Goal: Information Seeking & Learning: Learn about a topic

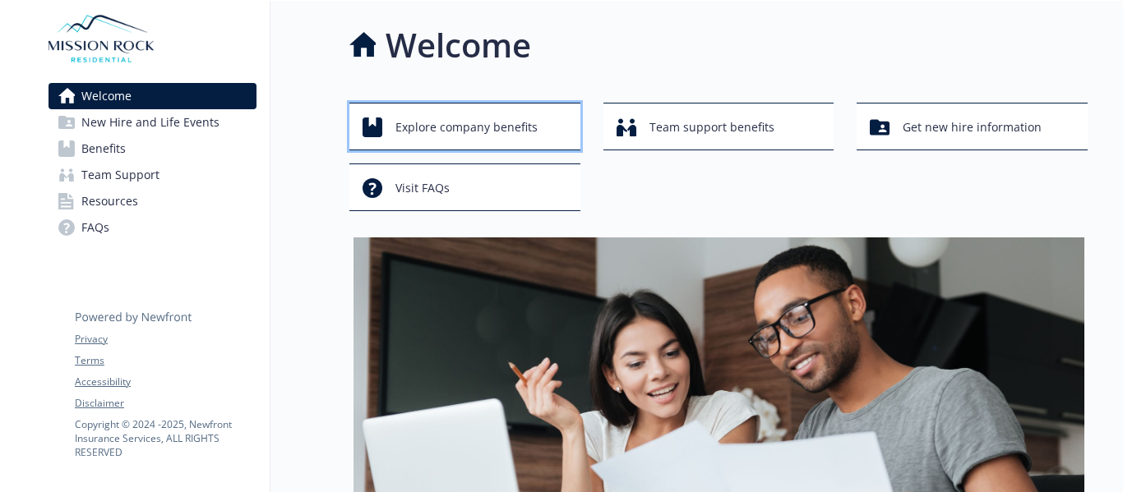
click at [496, 131] on span "Explore company benefits" at bounding box center [466, 127] width 142 height 31
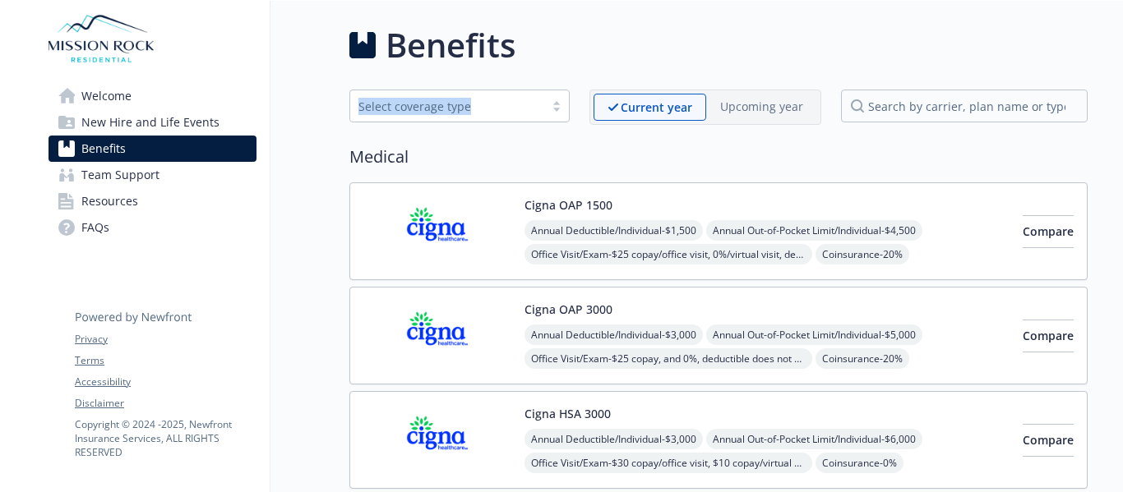
drag, startPoint x: 496, startPoint y: 131, endPoint x: 586, endPoint y: 35, distance: 130.8
click at [103, 172] on span "Team Support" at bounding box center [120, 175] width 78 height 26
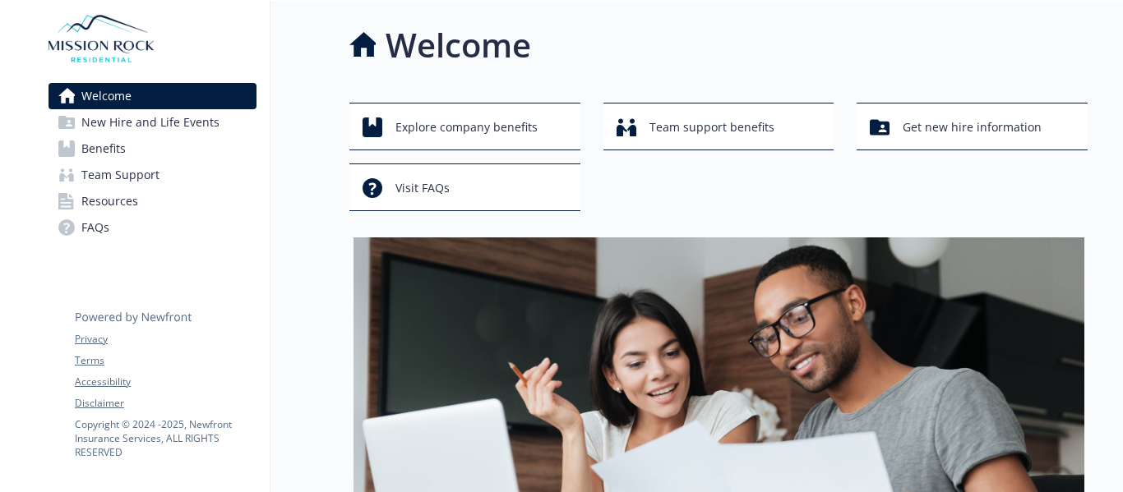
click at [138, 201] on link "Resources" at bounding box center [152, 201] width 208 height 26
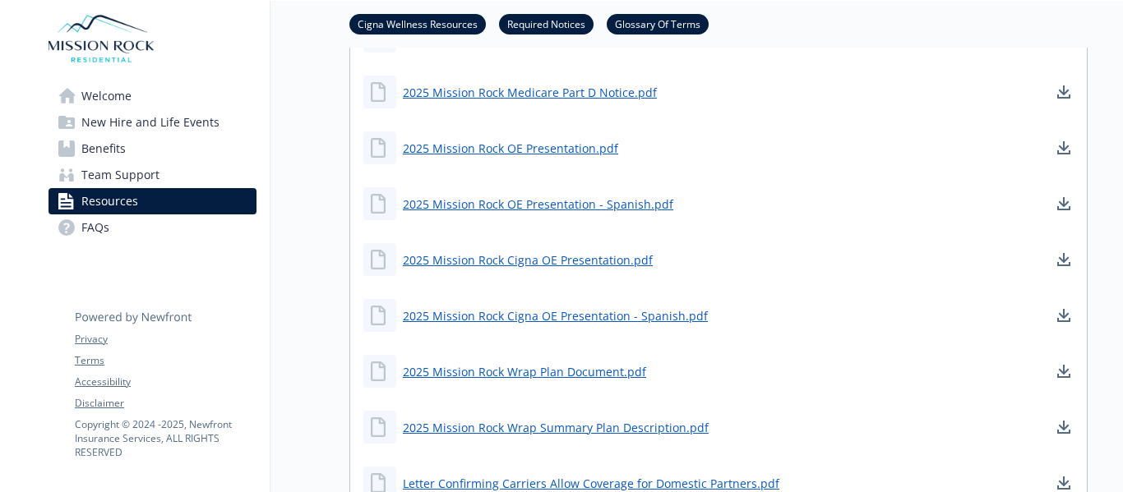
scroll to position [822, 0]
